Goal: Communication & Community: Answer question/provide support

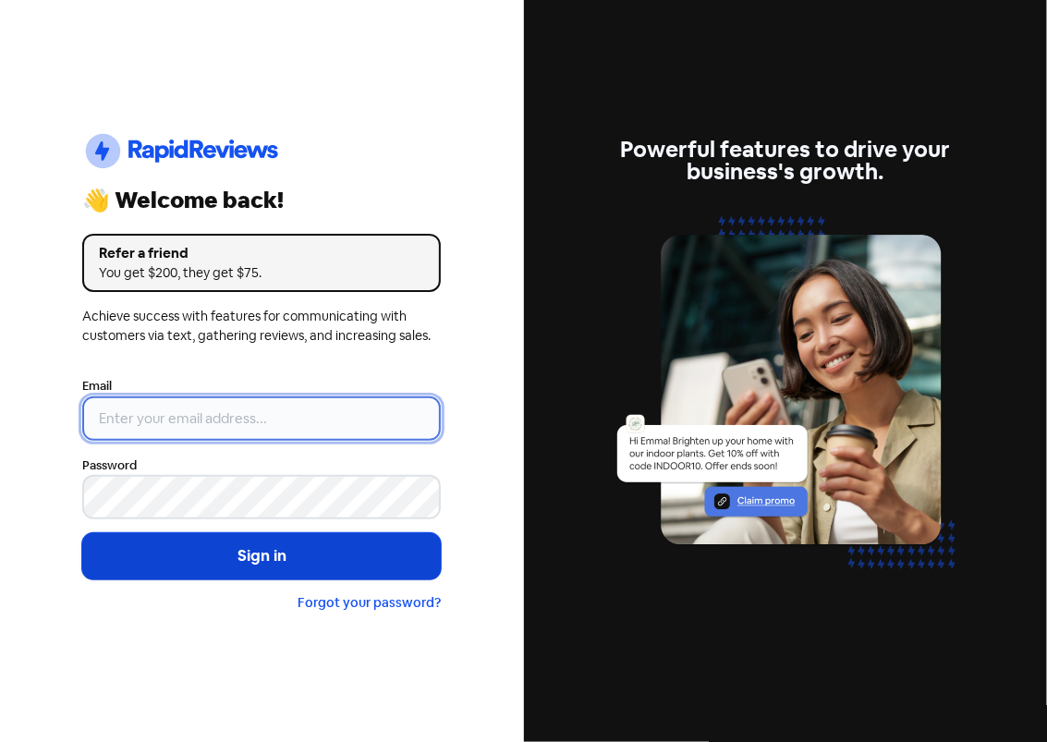
type input "[EMAIL_ADDRESS][PERSON_NAME][DOMAIN_NAME]"
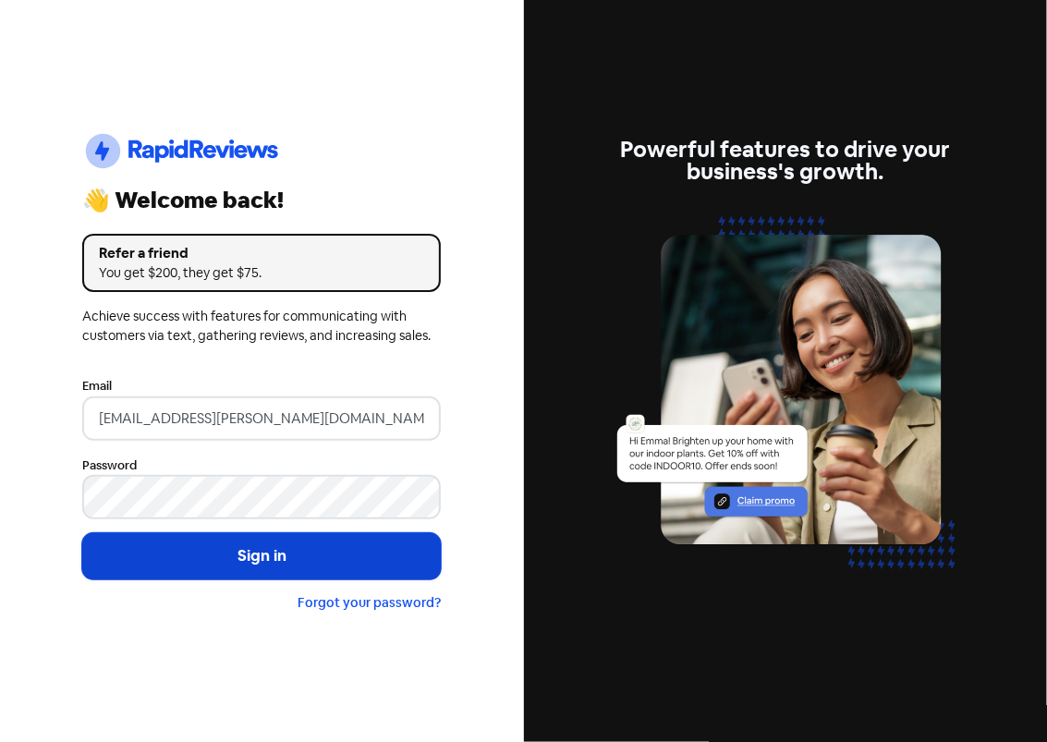
click at [298, 552] on button "Sign in" at bounding box center [261, 556] width 358 height 46
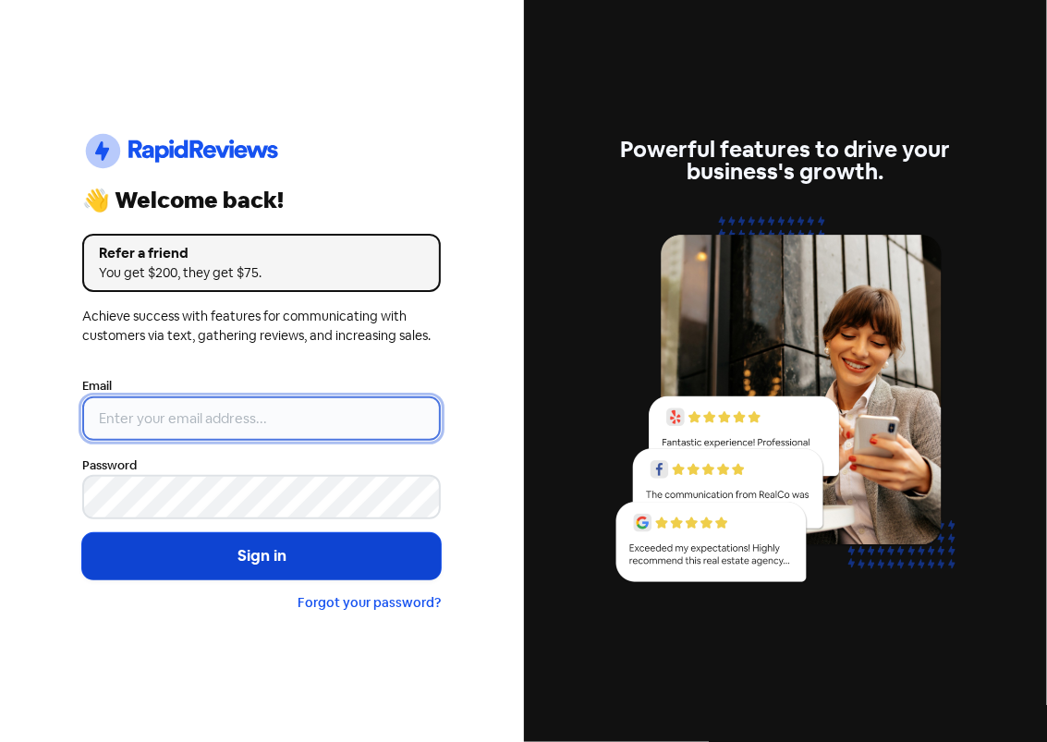
type input "[EMAIL_ADDRESS][PERSON_NAME][DOMAIN_NAME]"
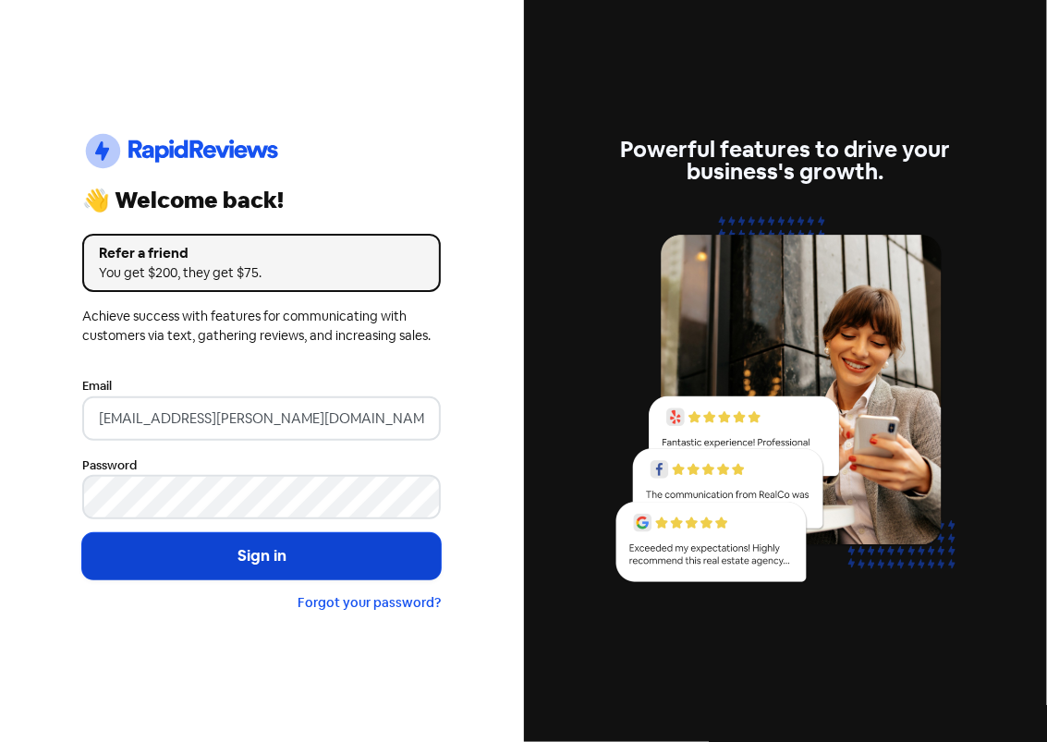
click at [288, 561] on button "Sign in" at bounding box center [261, 556] width 358 height 46
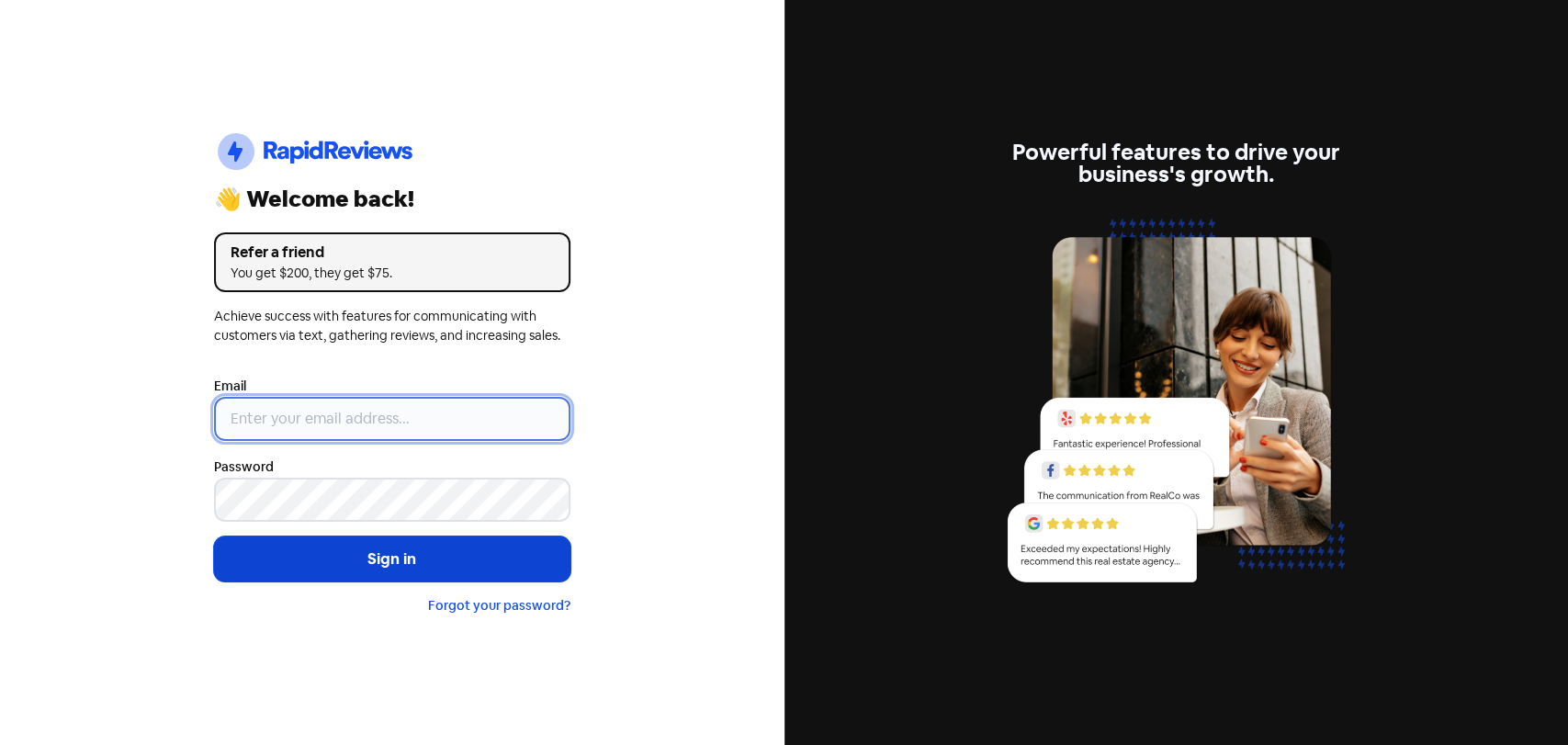
type input "[EMAIL_ADDRESS][PERSON_NAME][DOMAIN_NAME]"
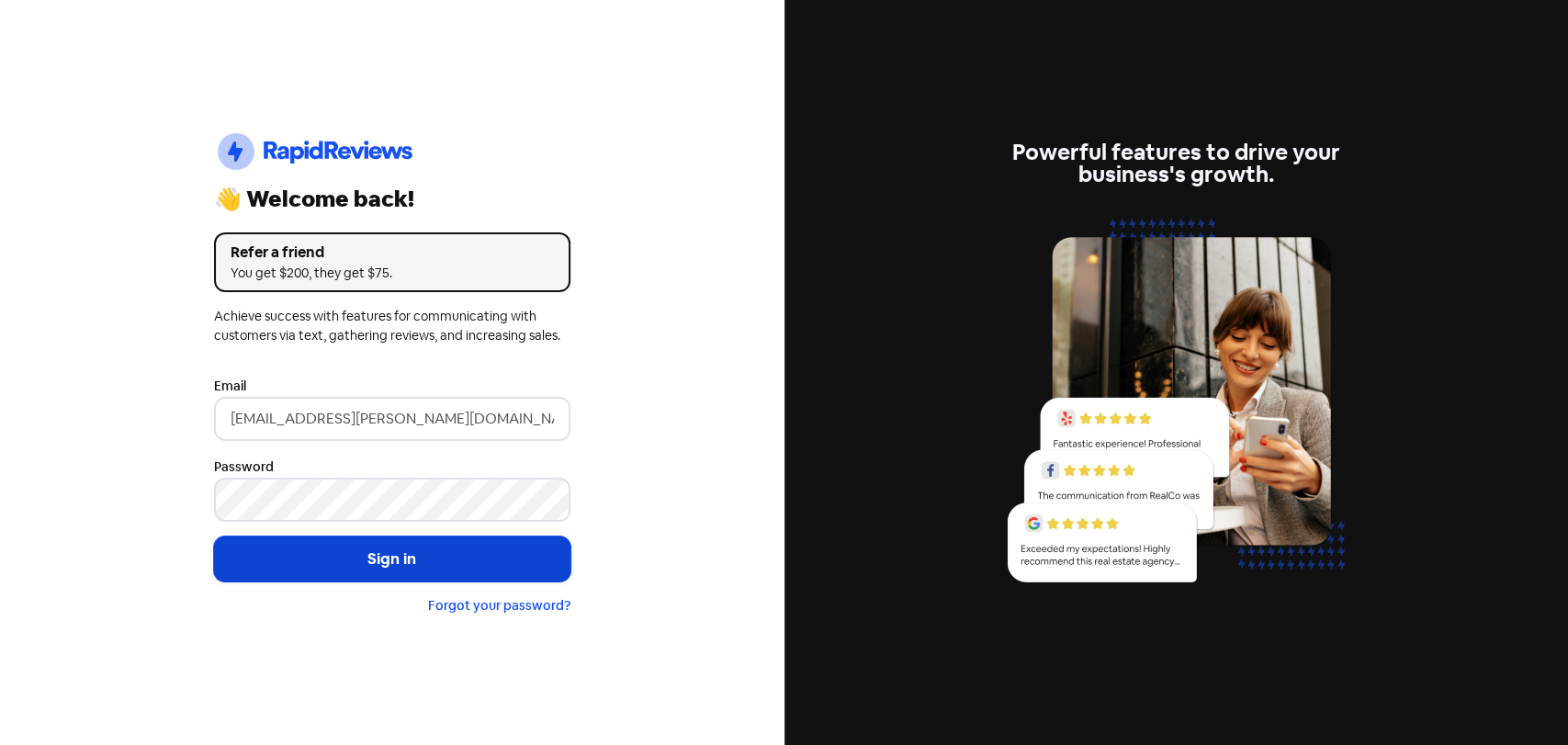
click at [337, 555] on button "Sign in" at bounding box center [392, 560] width 356 height 46
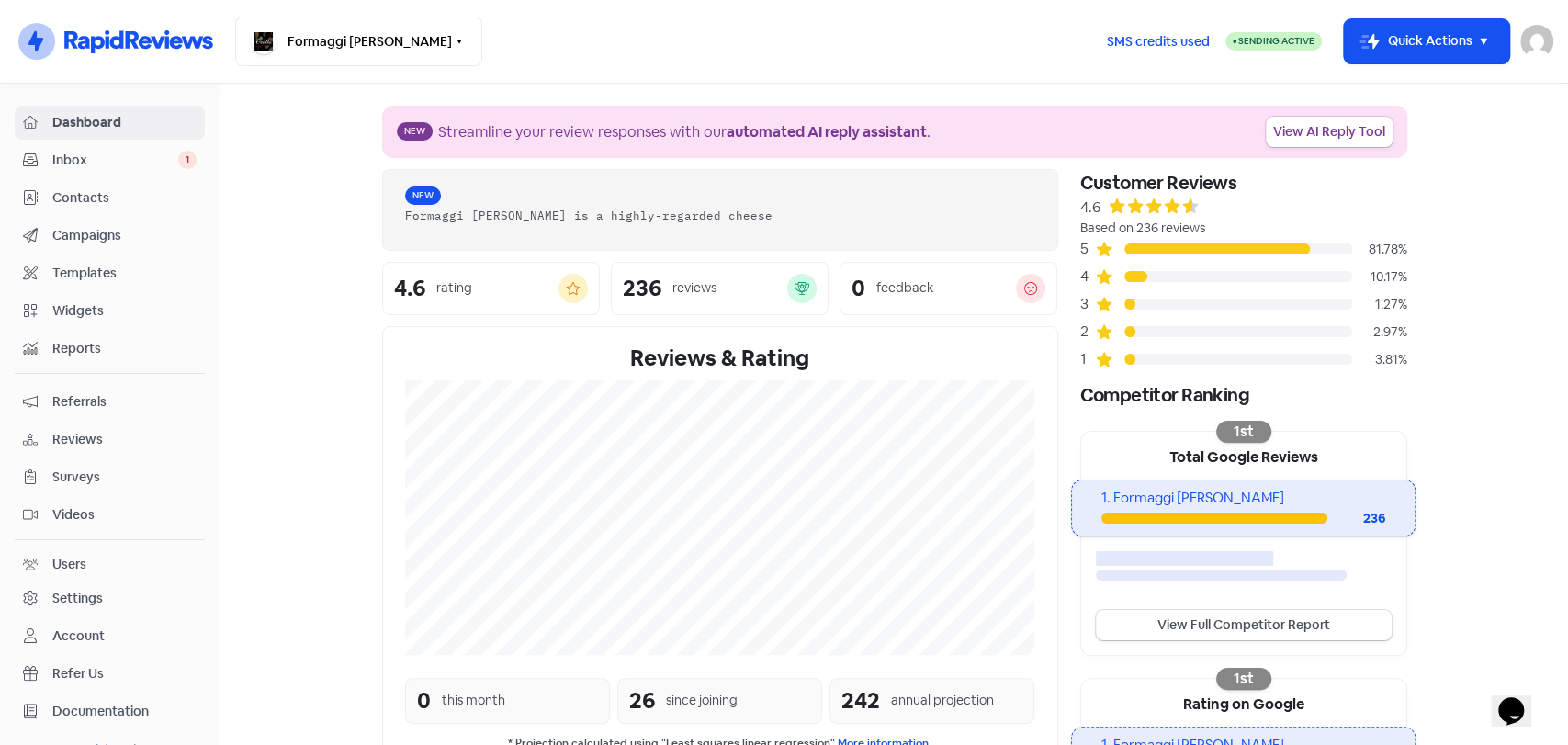
click at [102, 158] on span "Inbox" at bounding box center [115, 160] width 126 height 19
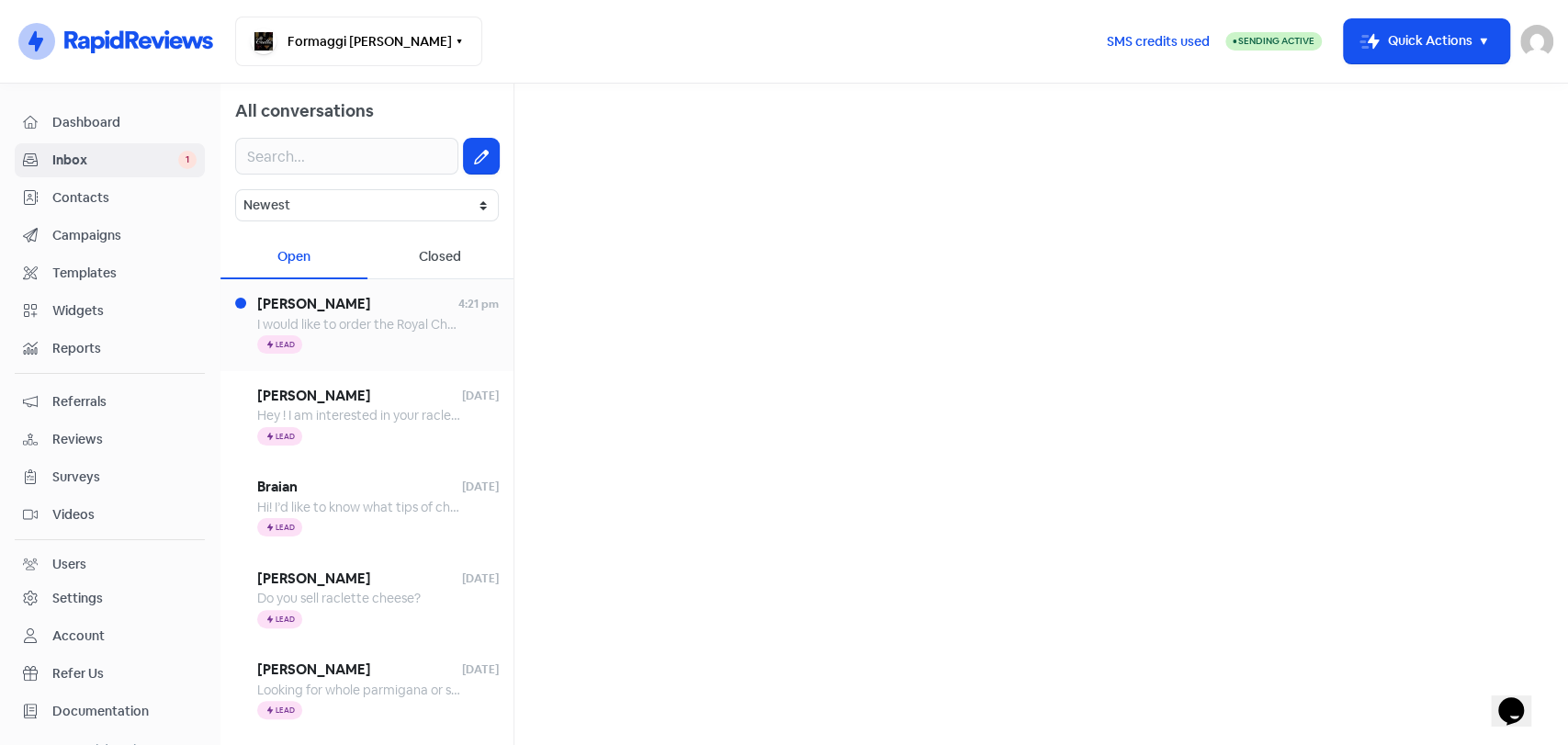
click at [301, 318] on span "I would like to order the Royal Cheese Wedding Cake @ $450. I will pick the cak…" at bounding box center [738, 324] width 960 height 17
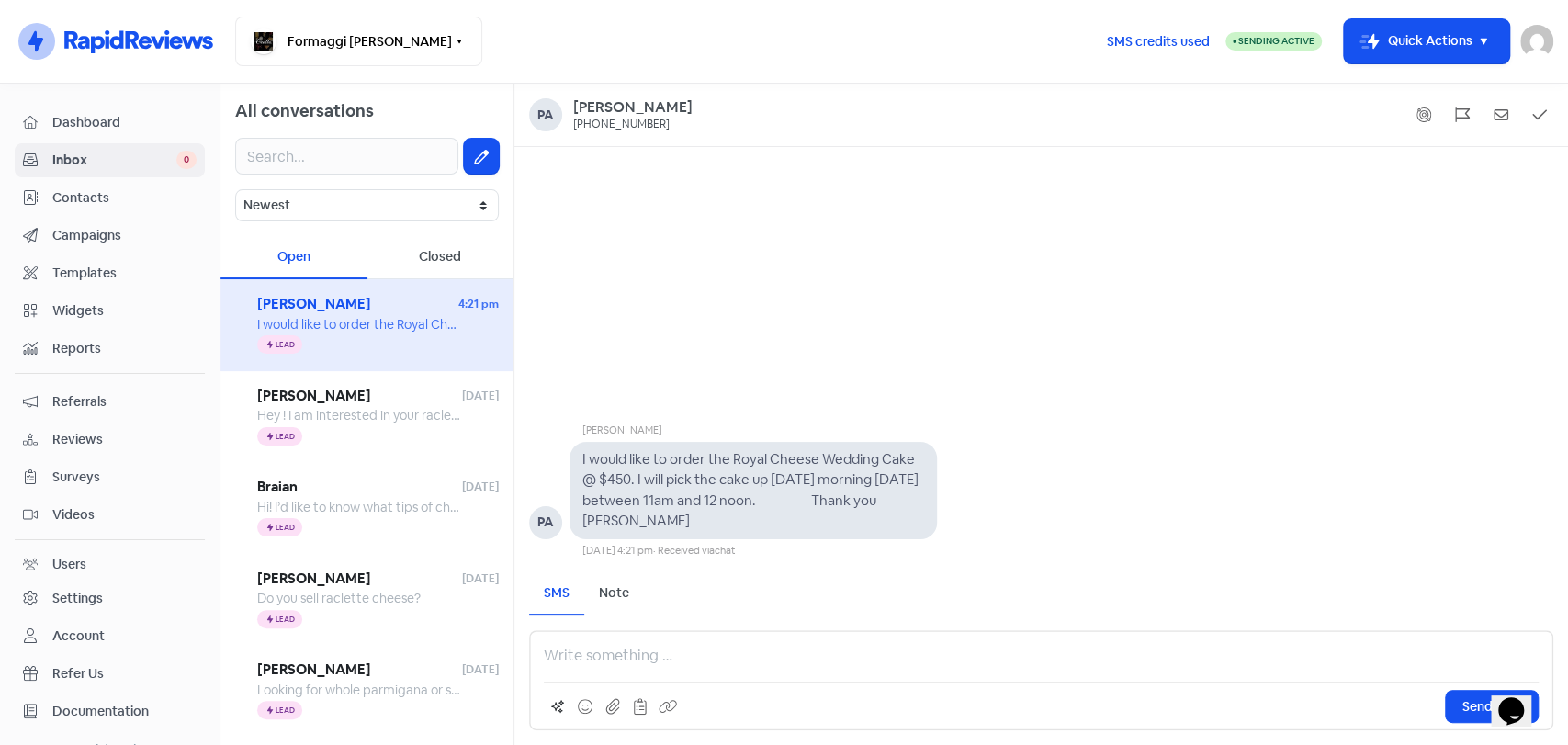
click at [600, 653] on p at bounding box center [1041, 656] width 995 height 22
click at [1036, 659] on p "Hi [PERSON_NAME], thanks for your message. We emailed you [DATE] at 12.27pm cof…" at bounding box center [1041, 656] width 995 height 22
click at [1176, 659] on p "Hi [PERSON_NAME], thanks for your message. We emailed you [DATE] at 12.27pm con…" at bounding box center [1041, 656] width 995 height 22
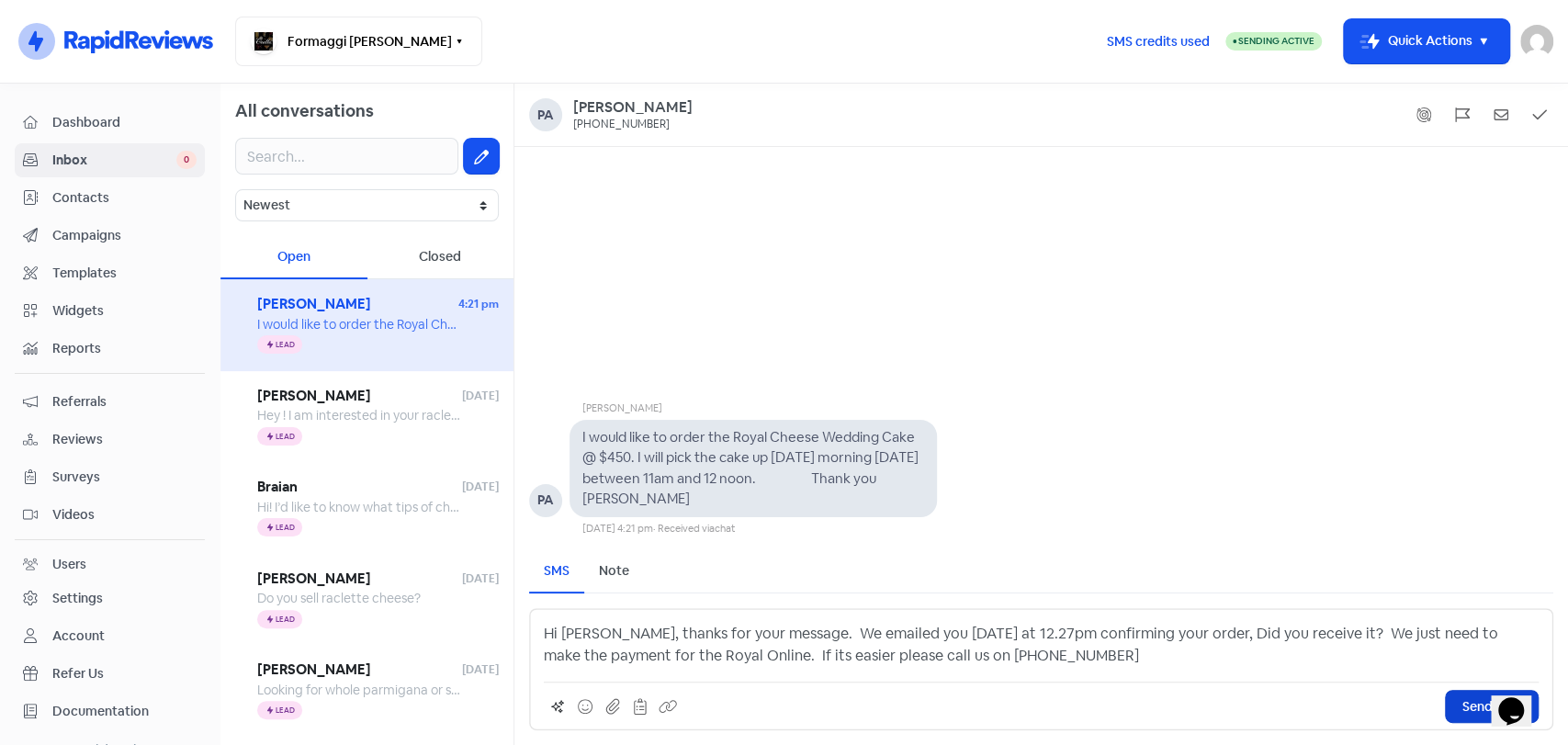
click at [1455, 690] on button "Send SMS" at bounding box center [1491, 706] width 93 height 33
